Goal: Transaction & Acquisition: Purchase product/service

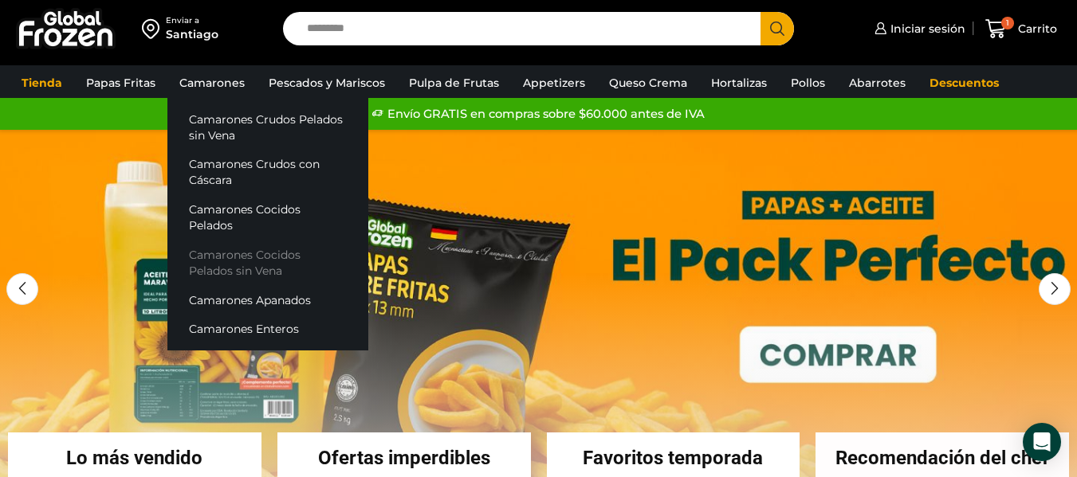
click at [309, 241] on link "Camarones Cocidos Pelados sin Vena" at bounding box center [267, 262] width 201 height 45
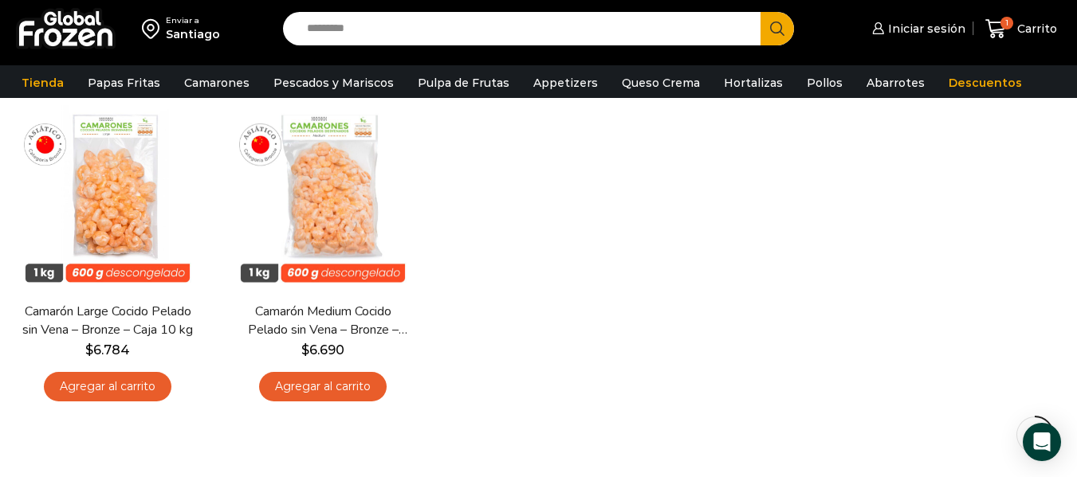
scroll to position [131, 0]
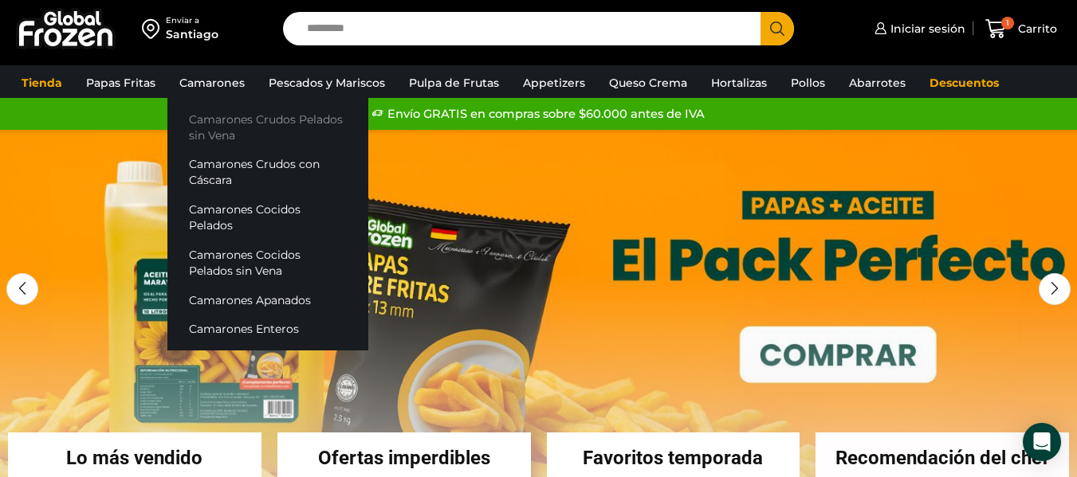
click at [265, 124] on link "Camarones Crudos Pelados sin Vena" at bounding box center [267, 126] width 201 height 45
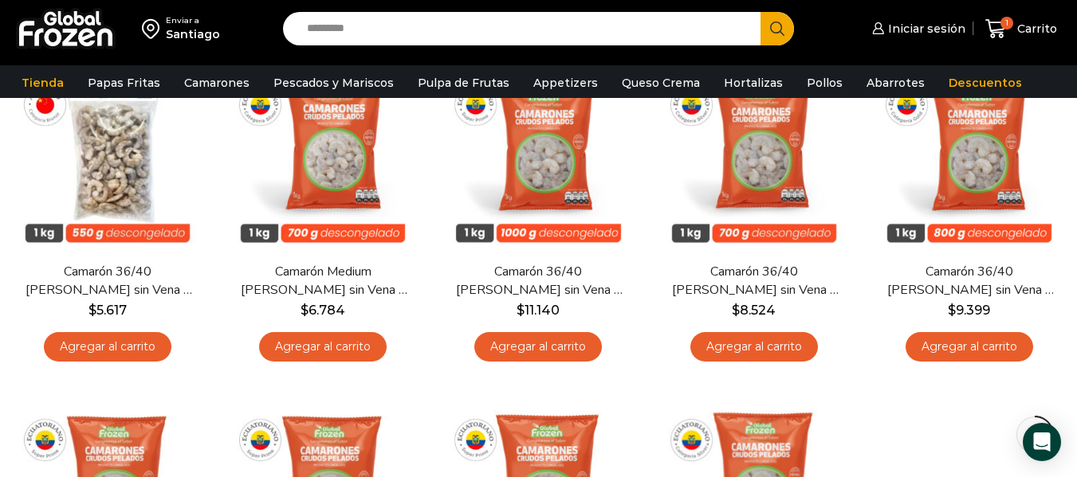
scroll to position [175, 0]
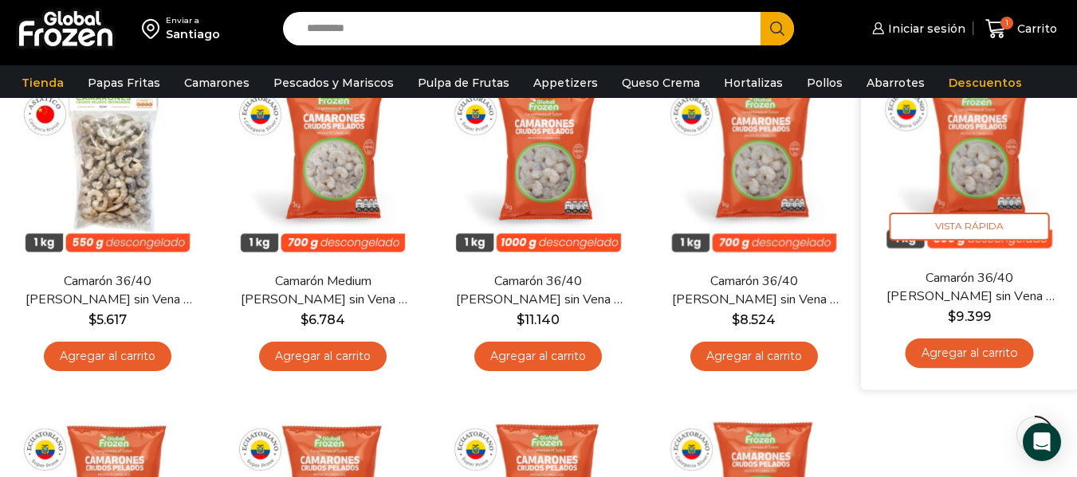
click at [979, 353] on link "Agregar al carrito" at bounding box center [969, 353] width 128 height 29
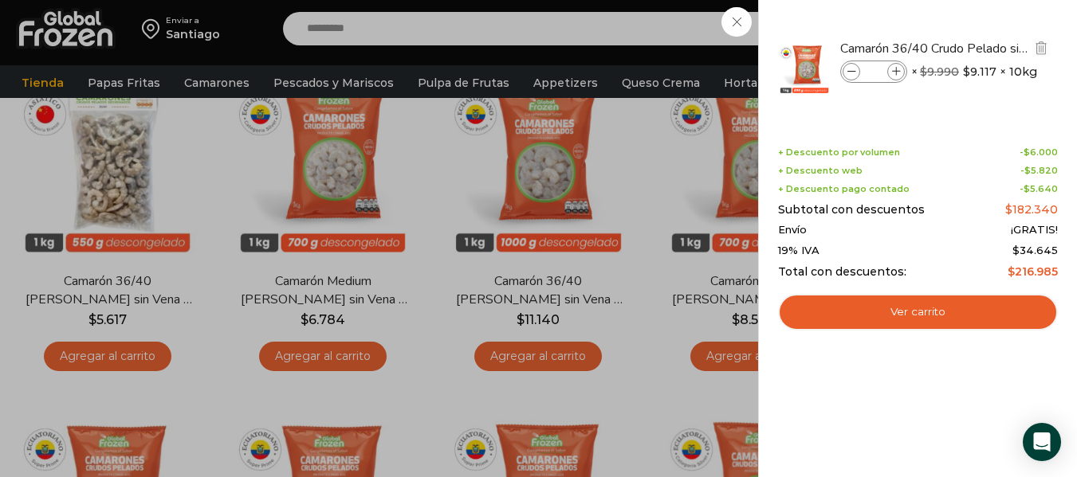
click at [849, 74] on icon at bounding box center [851, 72] width 9 height 9
type input "*"
click at [981, 48] on div "1 Carrito 1 1 Shopping Cart *" at bounding box center [1021, 28] width 80 height 37
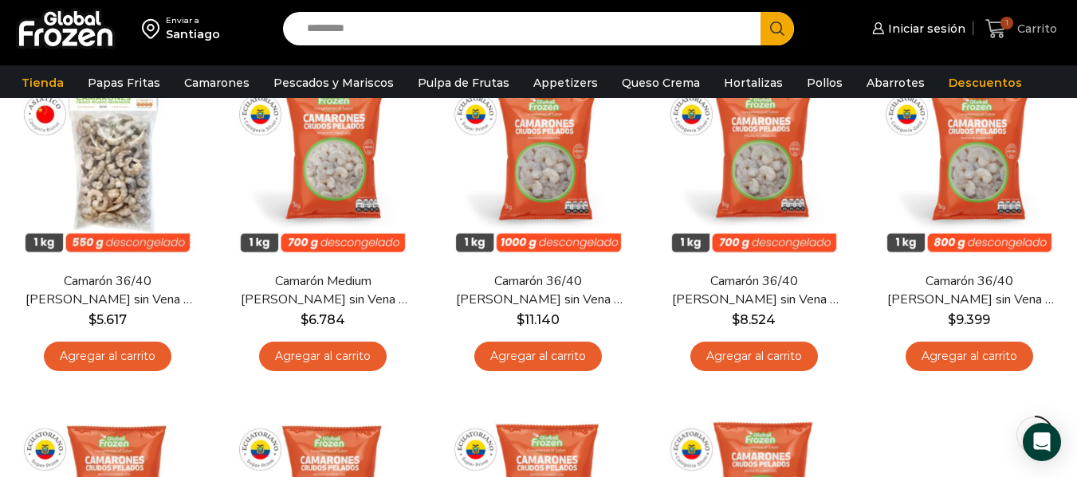
click at [1023, 26] on span "Carrito" at bounding box center [1035, 29] width 44 height 16
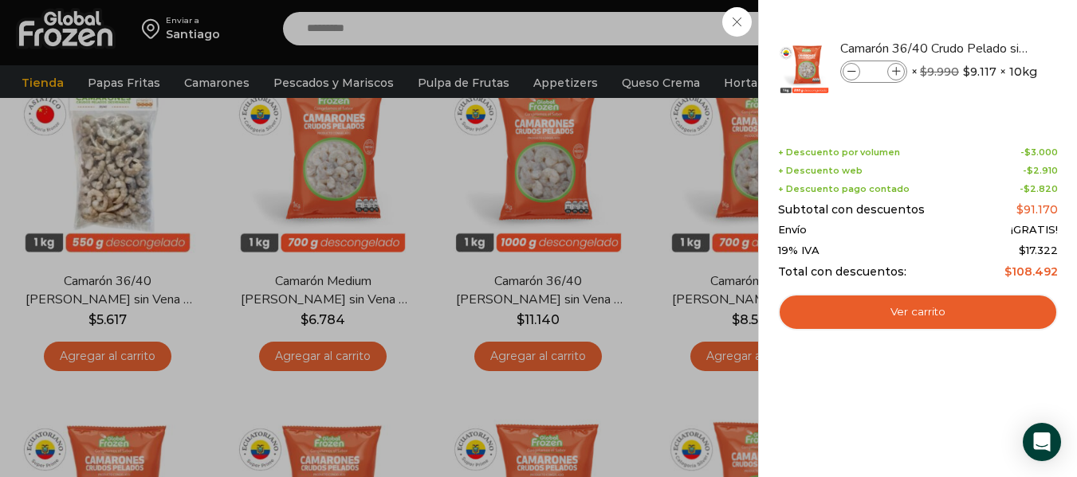
click at [981, 20] on div "1 Carrito 1 1 Shopping Cart *" at bounding box center [1021, 28] width 80 height 37
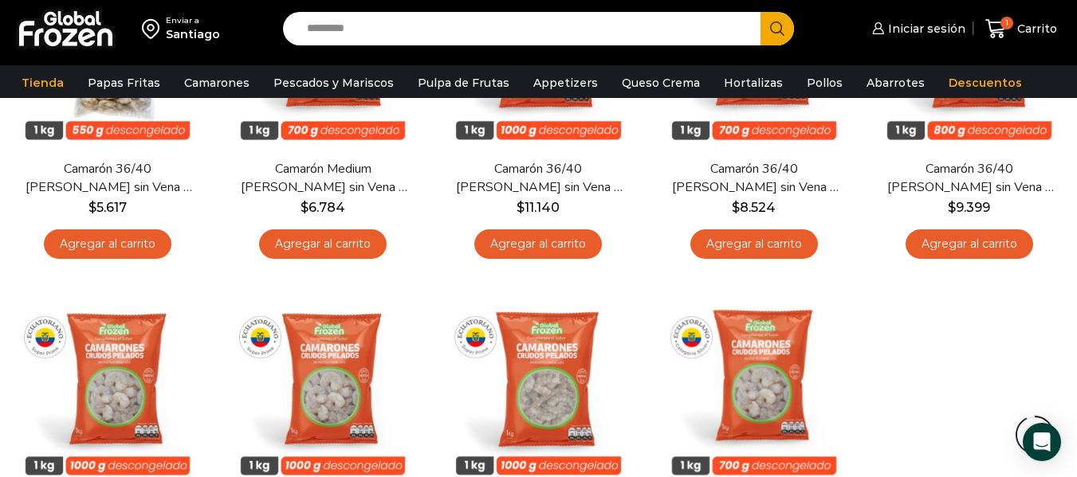
scroll to position [185, 0]
